Goal: Task Accomplishment & Management: Manage account settings

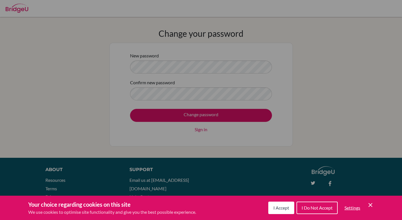
click at [288, 206] on span "I Accept" at bounding box center [282, 207] width 16 height 5
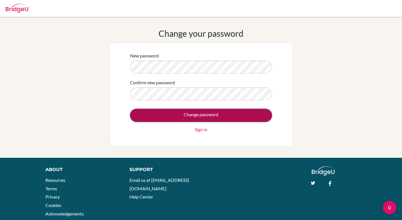
click at [237, 116] on input "Change password" at bounding box center [201, 115] width 142 height 13
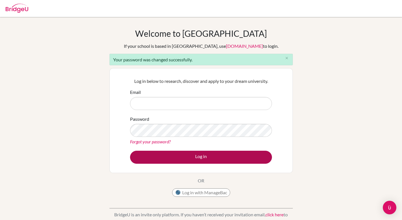
type input "[EMAIL_ADDRESS][DOMAIN_NAME]"
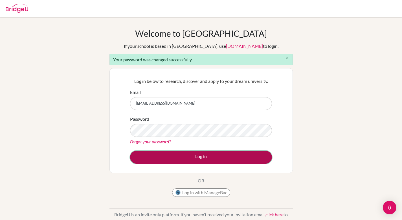
click at [204, 158] on button "Log in" at bounding box center [201, 156] width 142 height 13
